Goal: Task Accomplishment & Management: Complete application form

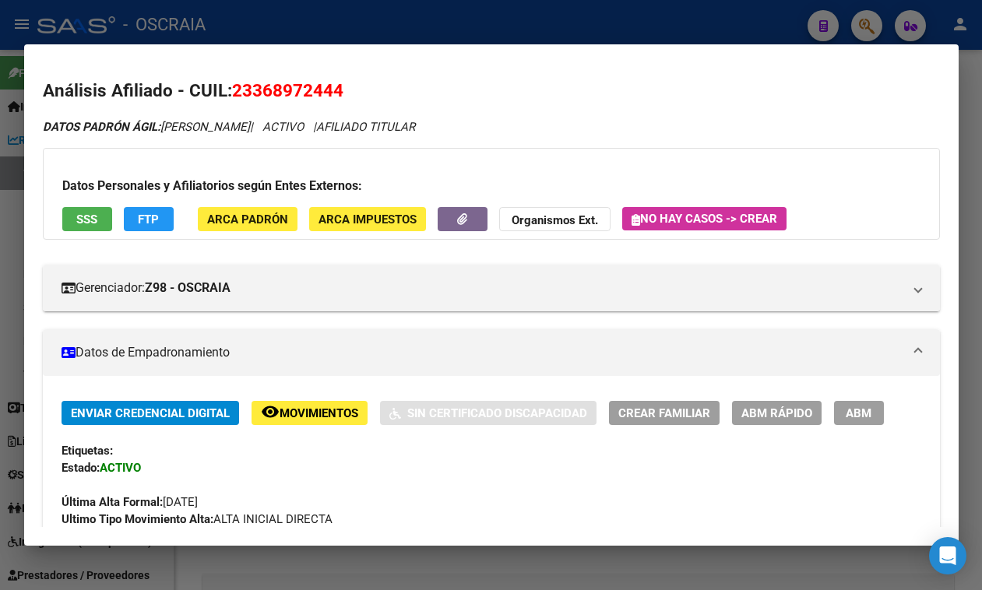
click at [359, 33] on div at bounding box center [491, 295] width 982 height 590
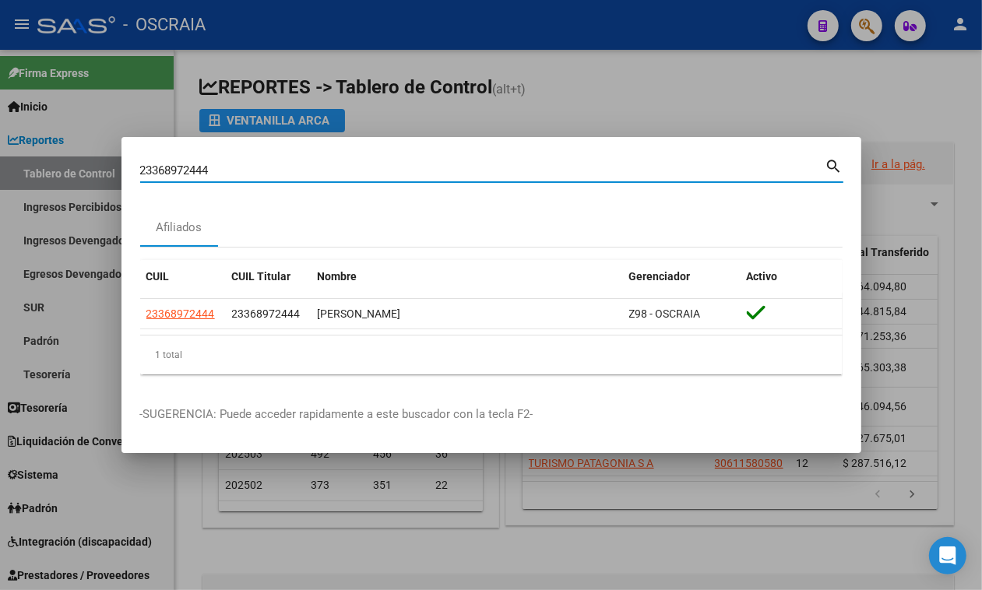
click at [288, 164] on input "23368972444" at bounding box center [482, 171] width 685 height 14
paste input "0282741807"
type input "20282741807"
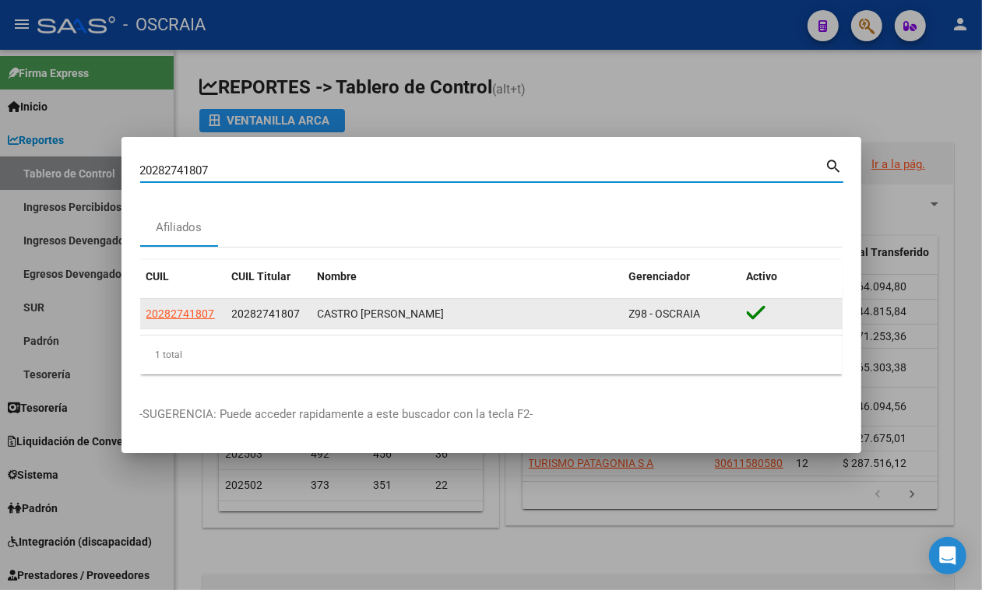
click at [157, 301] on datatable-body-cell "20282741807" at bounding box center [183, 314] width 86 height 30
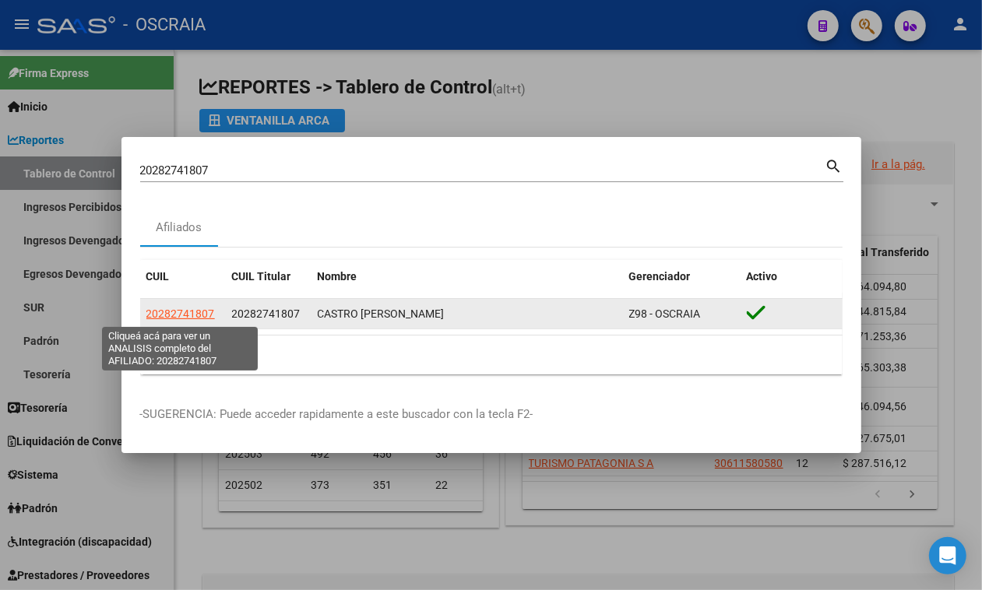
click at [164, 315] on span "20282741807" at bounding box center [180, 314] width 69 height 12
type textarea "20282741807"
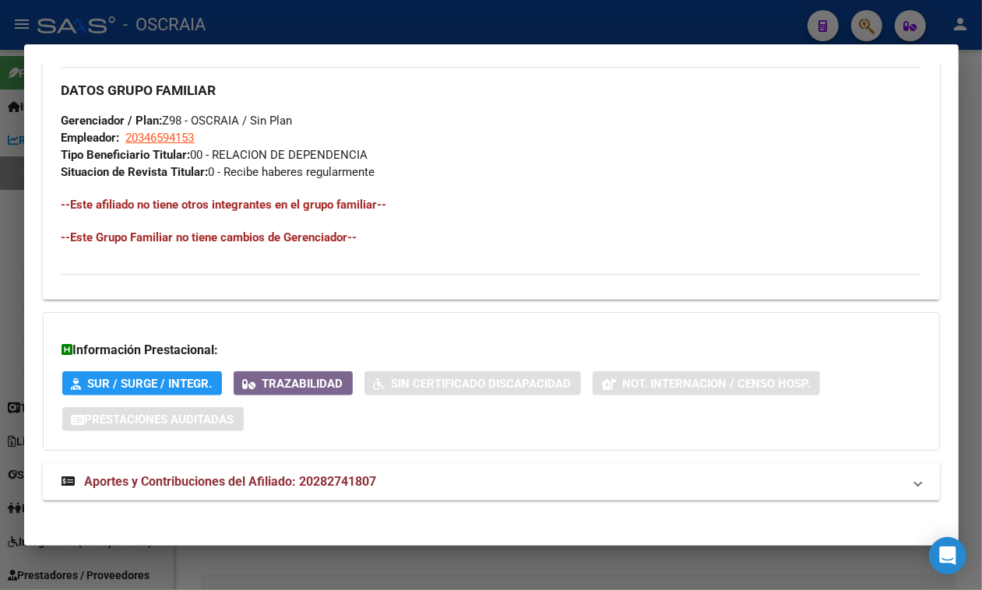
scroll to position [803, 0]
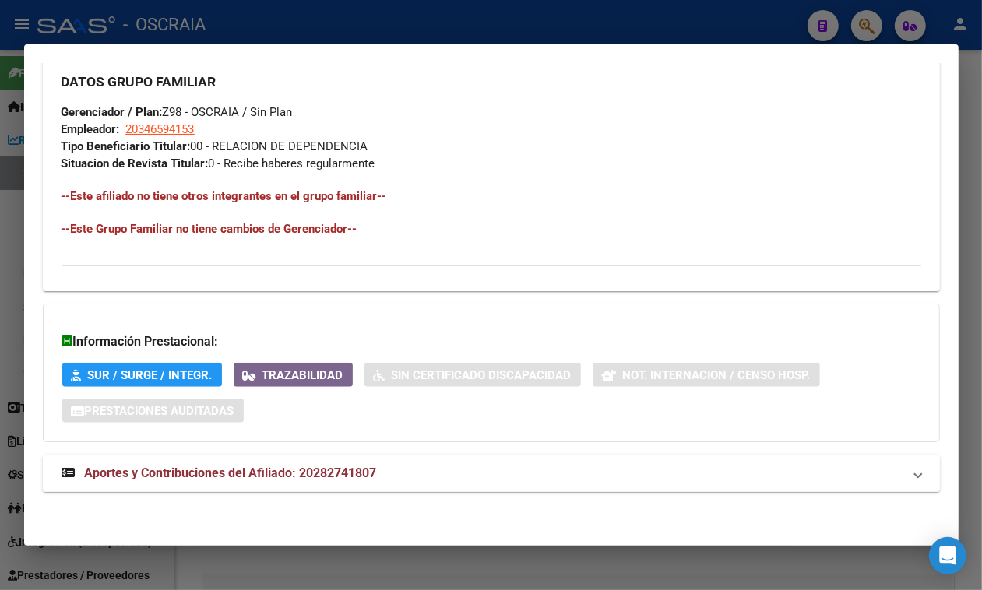
click at [238, 464] on mat-expansion-panel-header "Aportes y Contribuciones del Afiliado: 20282741807" at bounding box center [491, 473] width 897 height 37
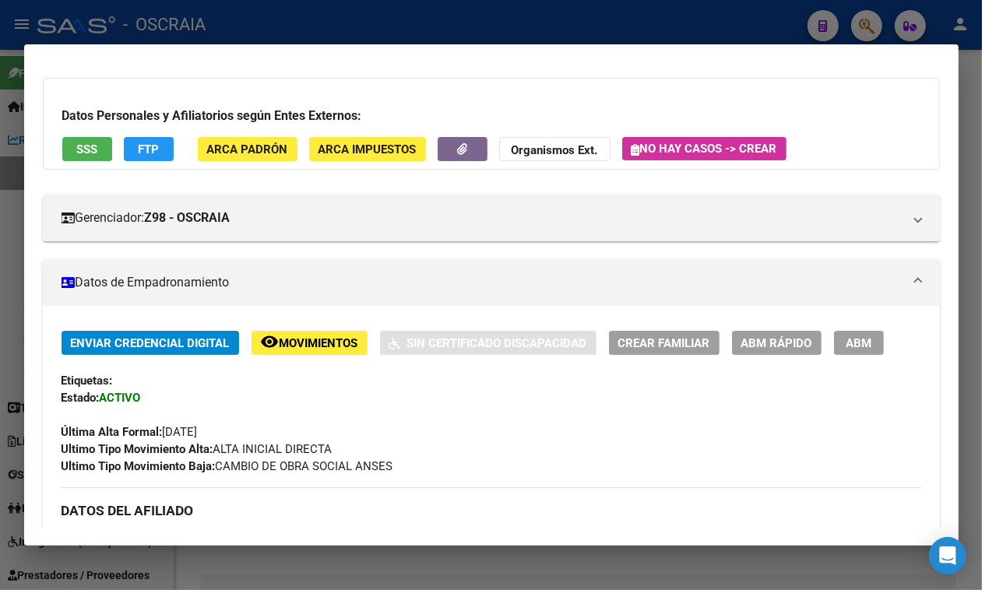
scroll to position [0, 0]
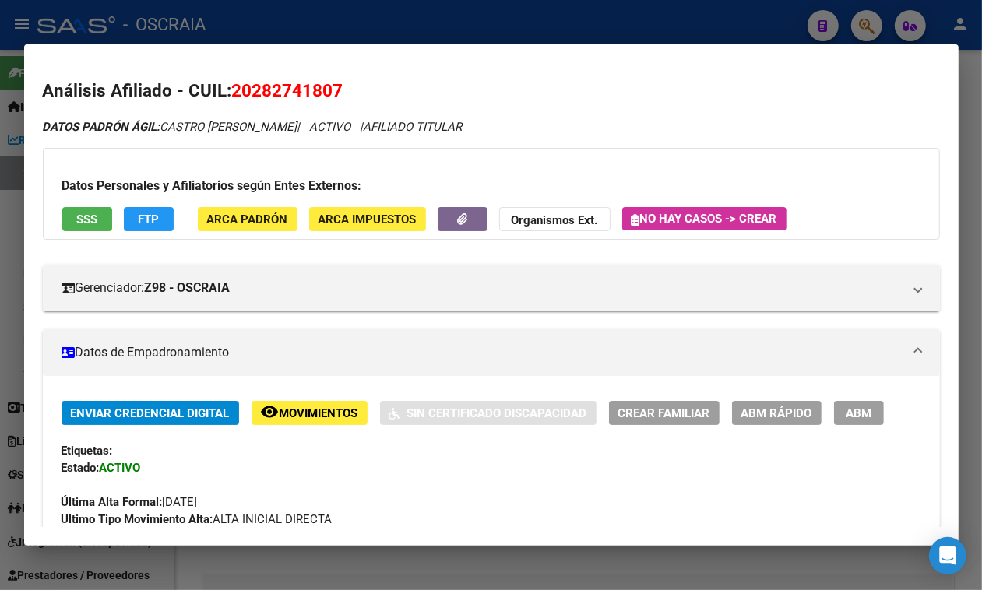
click at [282, 87] on span "20282741807" at bounding box center [287, 90] width 111 height 20
copy span "20282741807"
click at [105, 227] on button "SSS" at bounding box center [87, 219] width 50 height 24
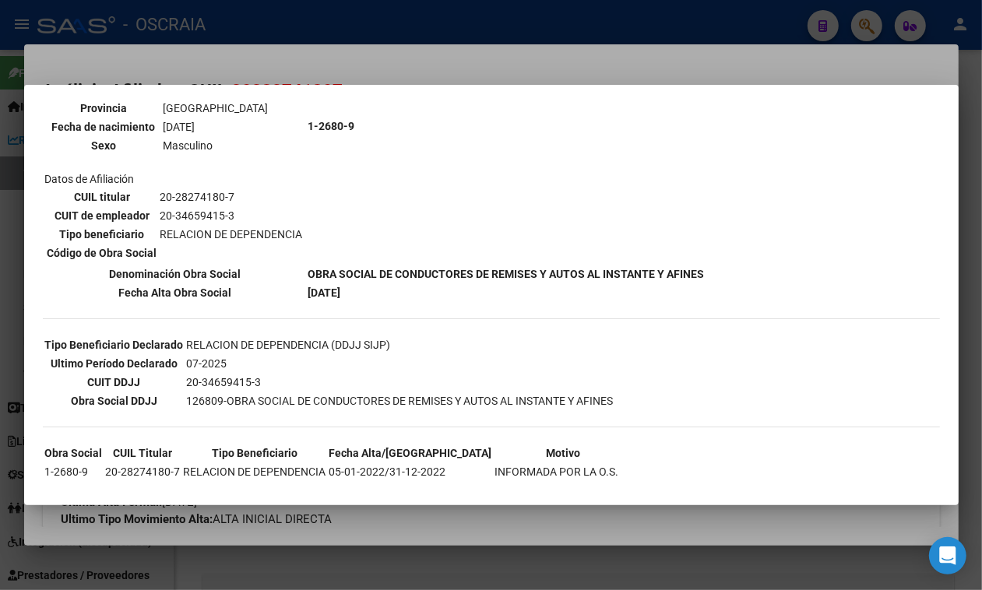
scroll to position [241, 0]
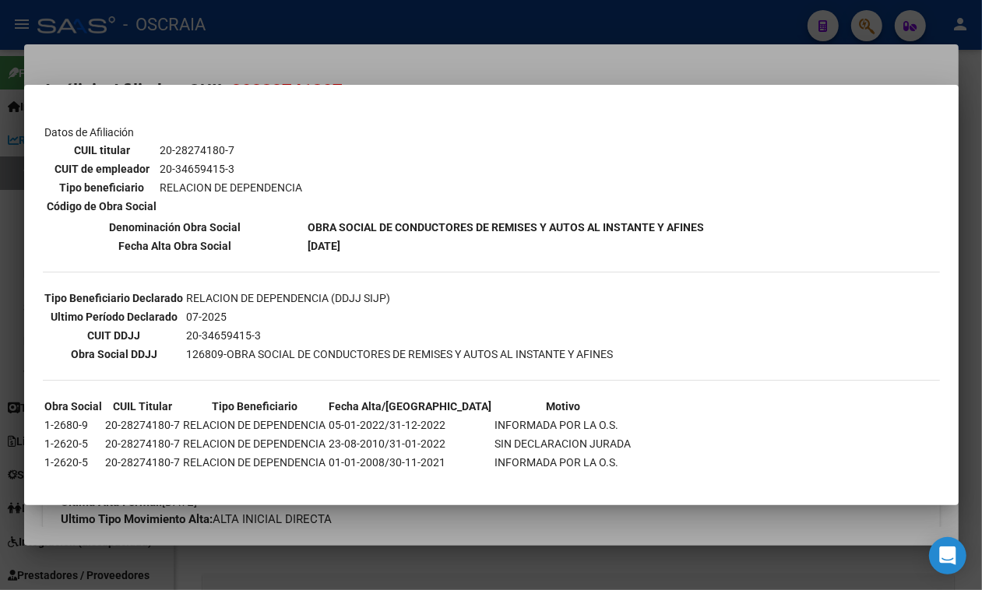
click at [609, 41] on div at bounding box center [491, 295] width 982 height 590
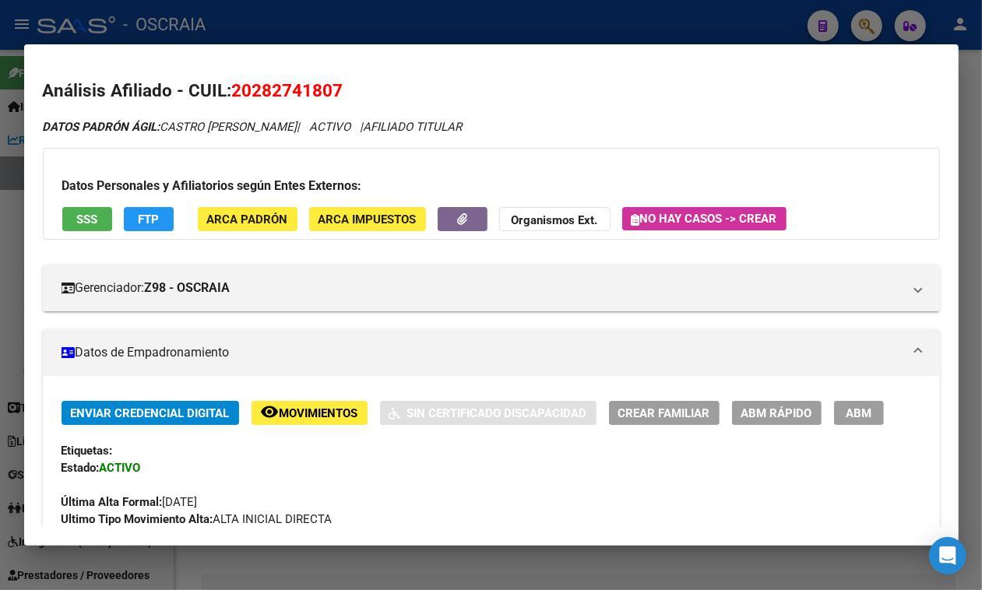
click at [590, 23] on div at bounding box center [491, 295] width 982 height 590
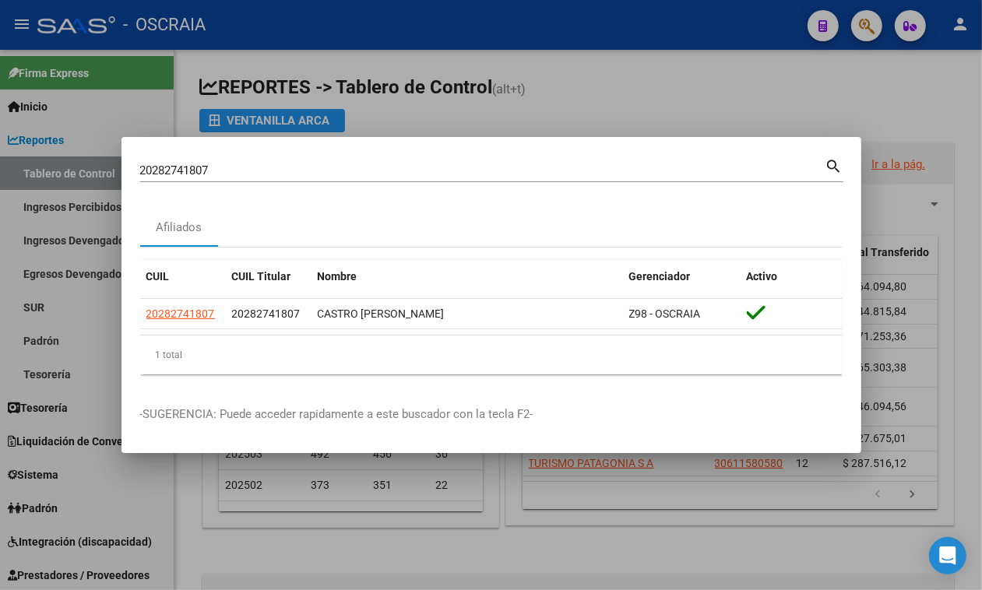
click at [224, 161] on div "20282741807 Buscar (apellido, dni, [PERSON_NAME], [PERSON_NAME], cuit, obra soc…" at bounding box center [482, 170] width 685 height 23
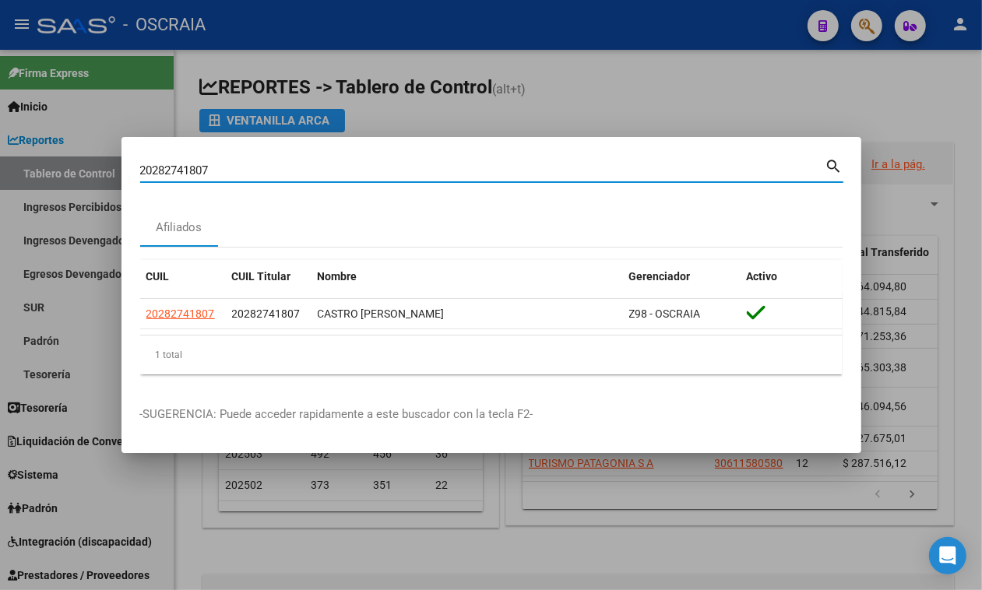
click at [227, 165] on input "20282741807" at bounding box center [482, 171] width 685 height 14
paste input "3147603029"
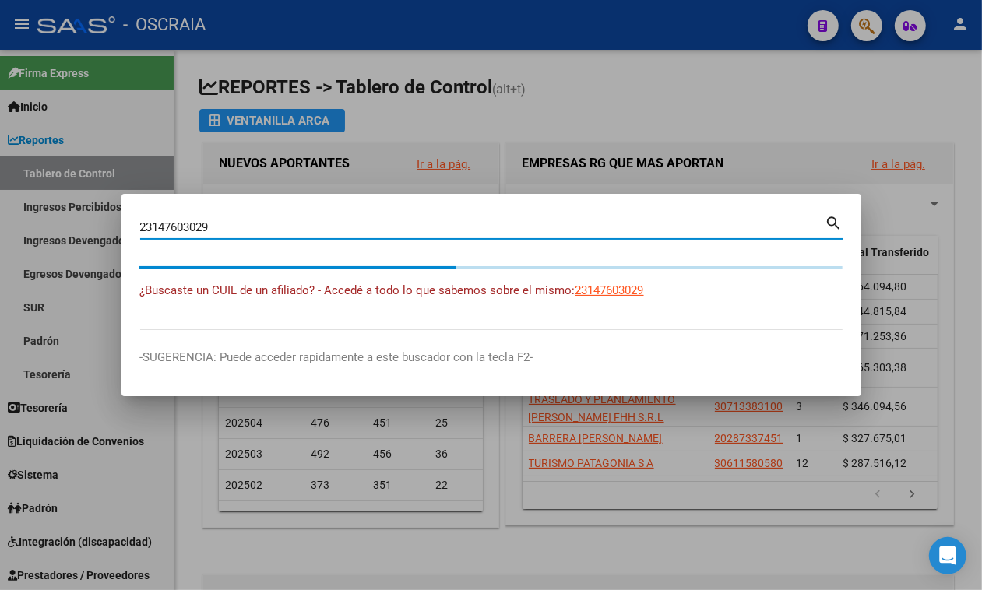
type input "23147603029"
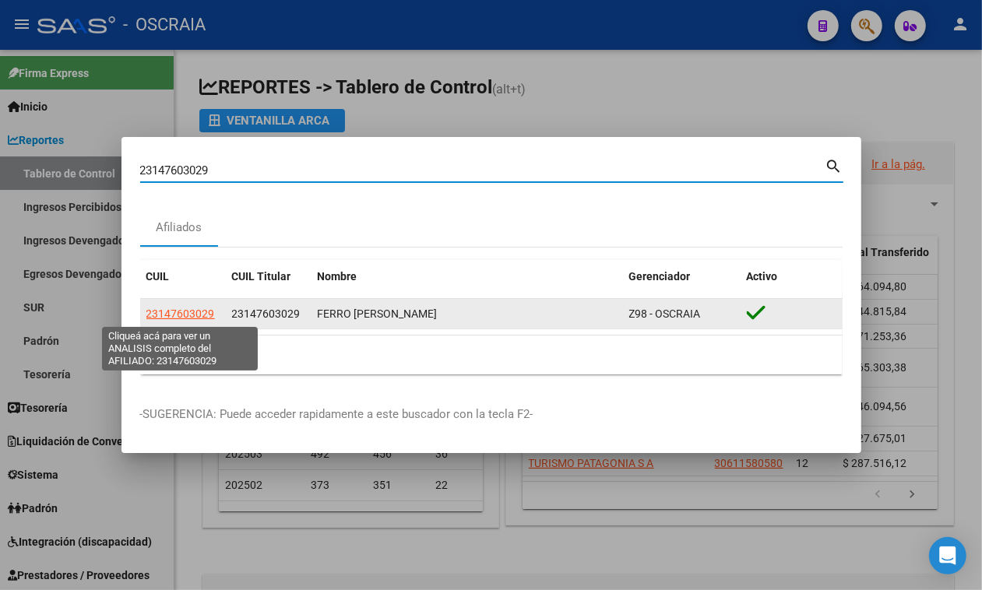
click at [168, 318] on span "23147603029" at bounding box center [180, 314] width 69 height 12
type textarea "23147603029"
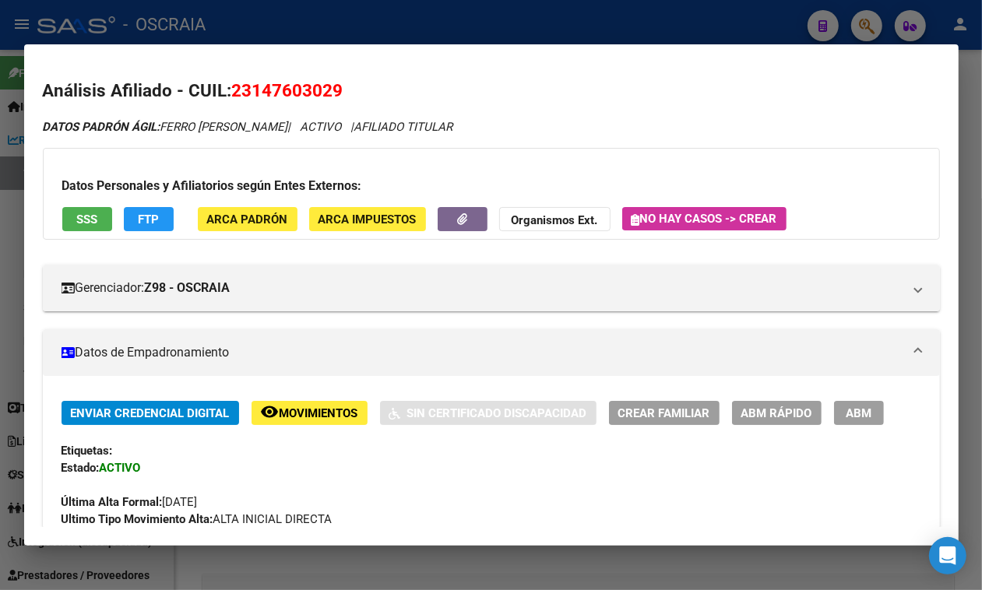
drag, startPoint x: 255, startPoint y: 83, endPoint x: 332, endPoint y: 83, distance: 76.3
click at [332, 83] on span "23147603029" at bounding box center [287, 90] width 111 height 20
copy span "14760302"
click at [91, 224] on span "SSS" at bounding box center [86, 220] width 21 height 14
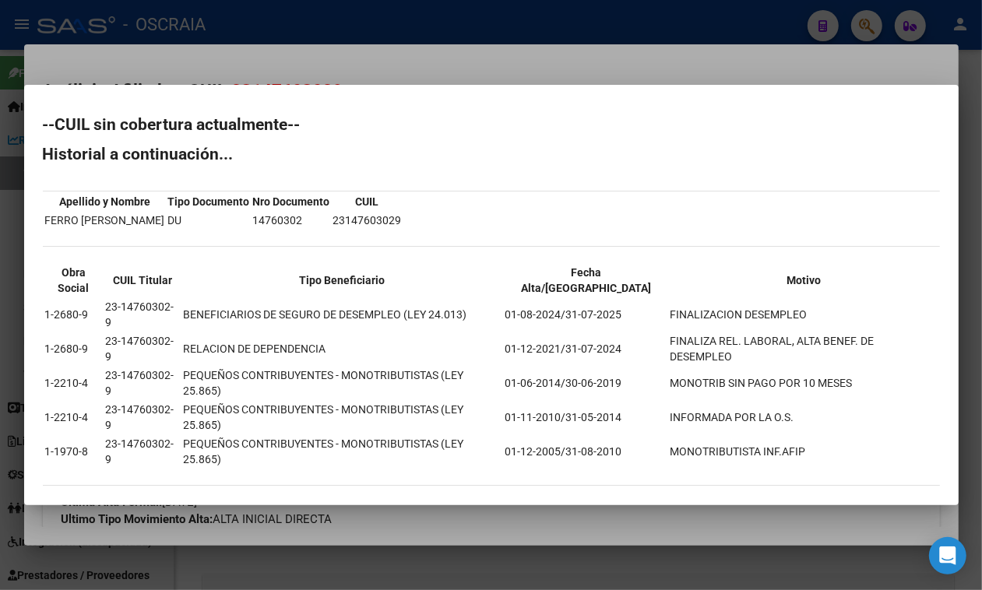
click at [456, 55] on div at bounding box center [491, 295] width 982 height 590
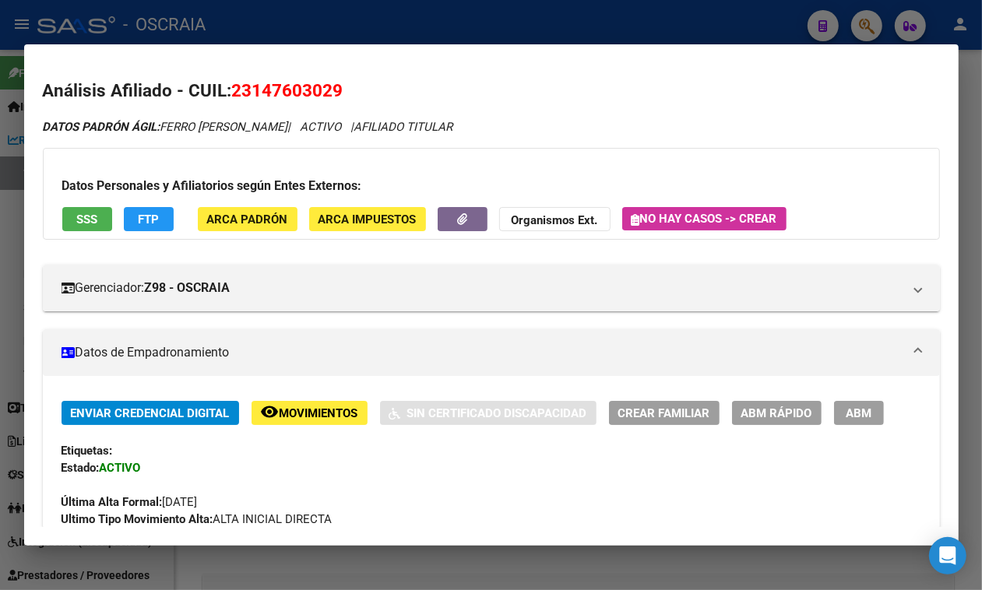
click at [290, 68] on mat-dialog-content "Análisis Afiliado - CUIL: 23147603029 DATOS PADRÓN ÁGIL: FERRO [PERSON_NAME] | …" at bounding box center [491, 295] width 934 height 464
click at [292, 80] on span "23147603029" at bounding box center [287, 90] width 111 height 20
copy span "23147603029"
click at [846, 420] on span "ABM" at bounding box center [859, 413] width 26 height 14
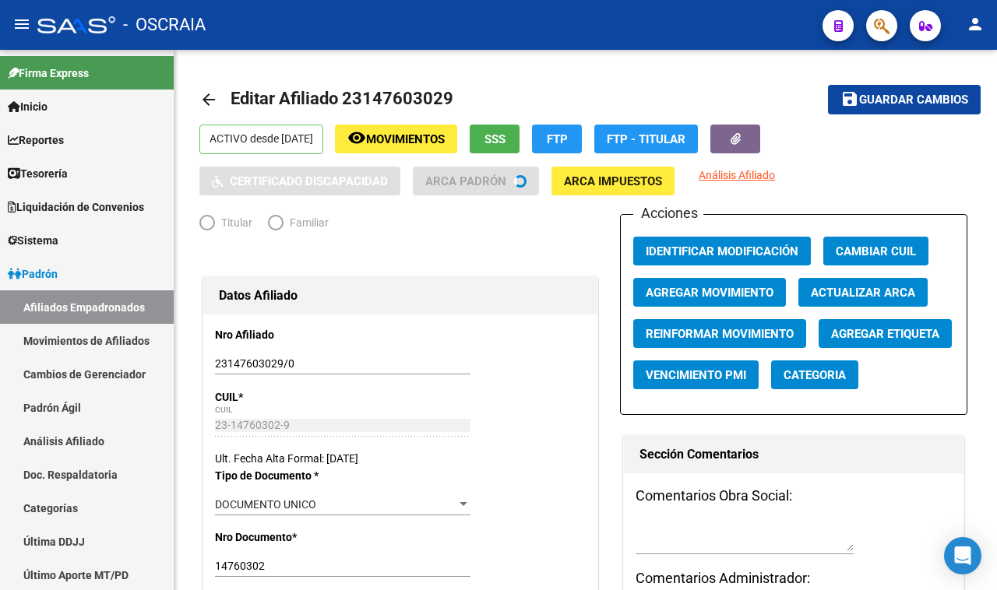
radio input "true"
type input "20-17857693-4"
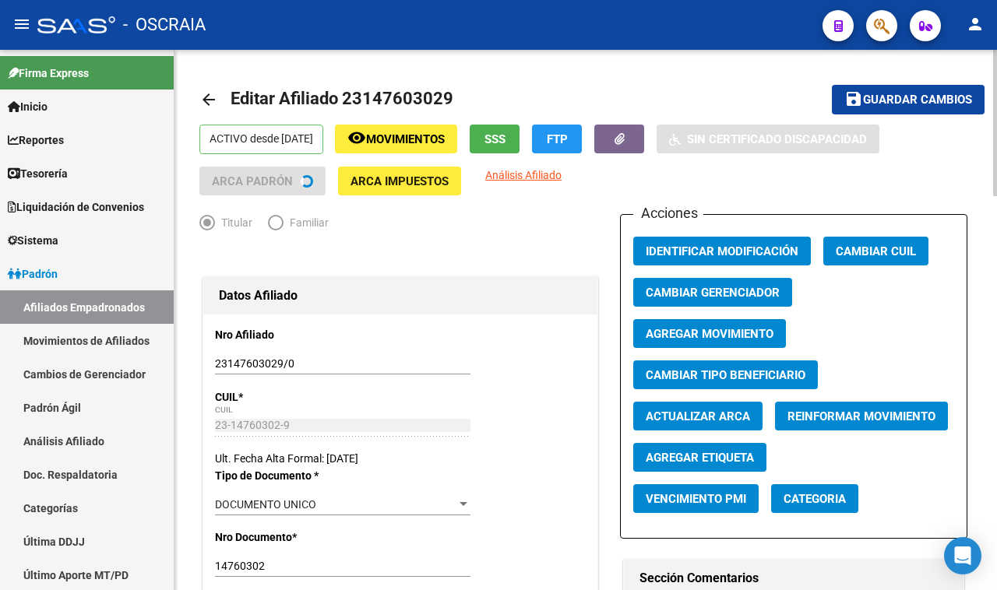
click at [717, 324] on button "Agregar Movimiento" at bounding box center [709, 333] width 153 height 29
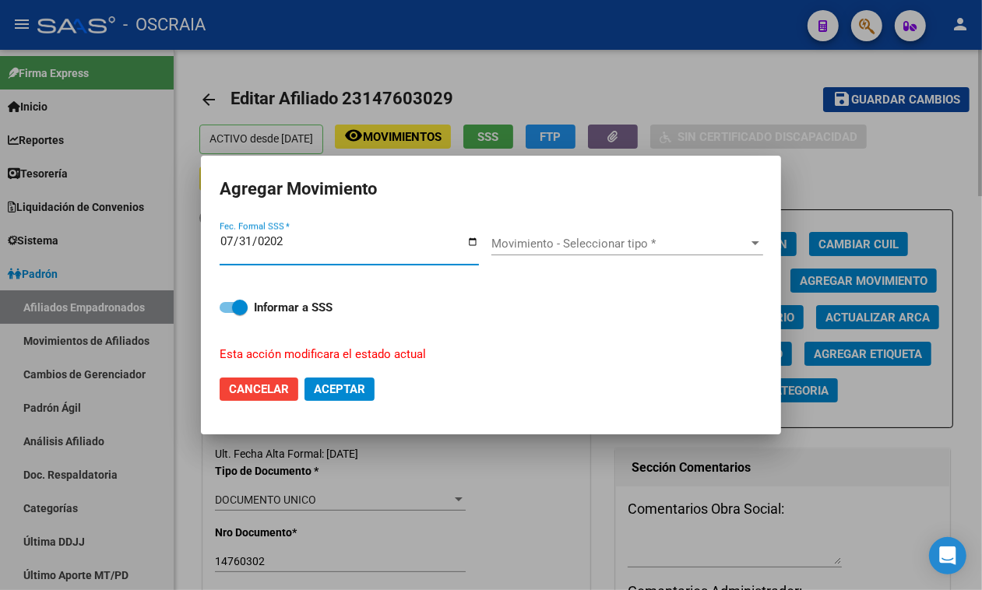
type input "[DATE]"
click at [582, 247] on span "Movimiento - Seleccionar tipo *" at bounding box center [620, 244] width 258 height 14
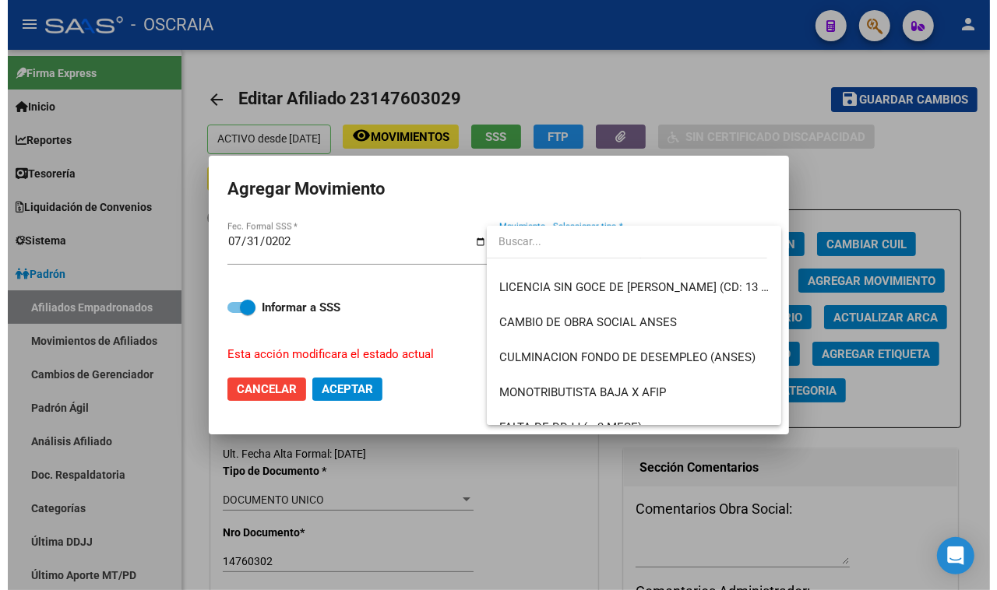
scroll to position [314, 0]
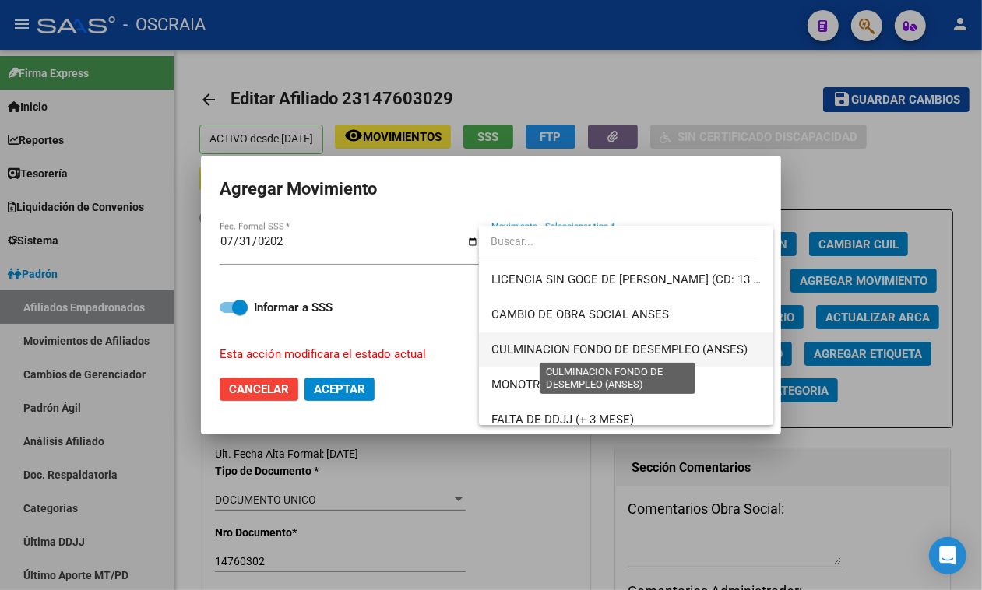
click at [709, 344] on span "CULMINACION FONDO DE DESEMPLEO (ANSES)" at bounding box center [619, 350] width 256 height 14
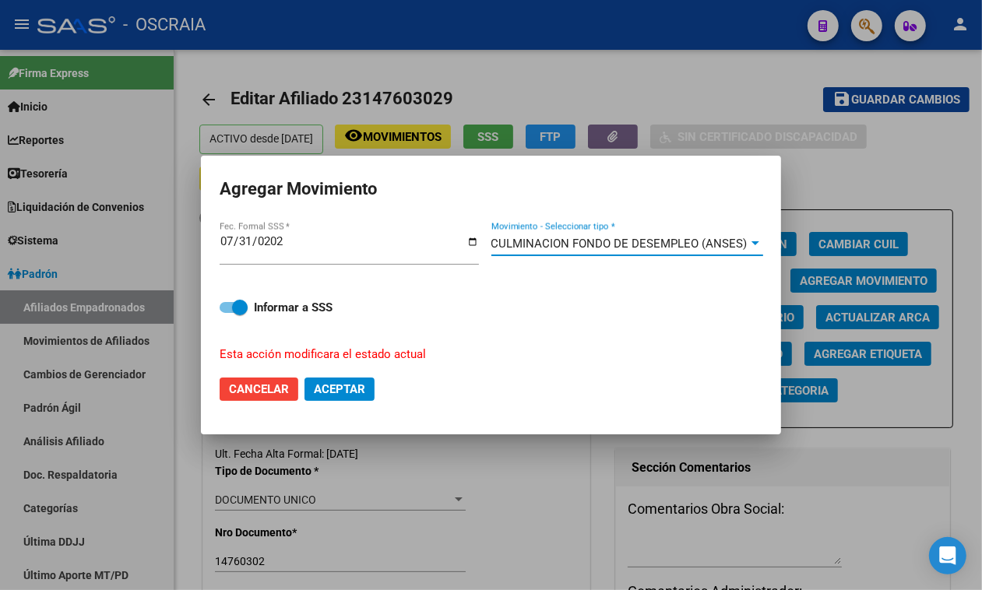
click at [351, 399] on button "Aceptar" at bounding box center [339, 389] width 70 height 23
checkbox input "false"
